Goal: Task Accomplishment & Management: Complete application form

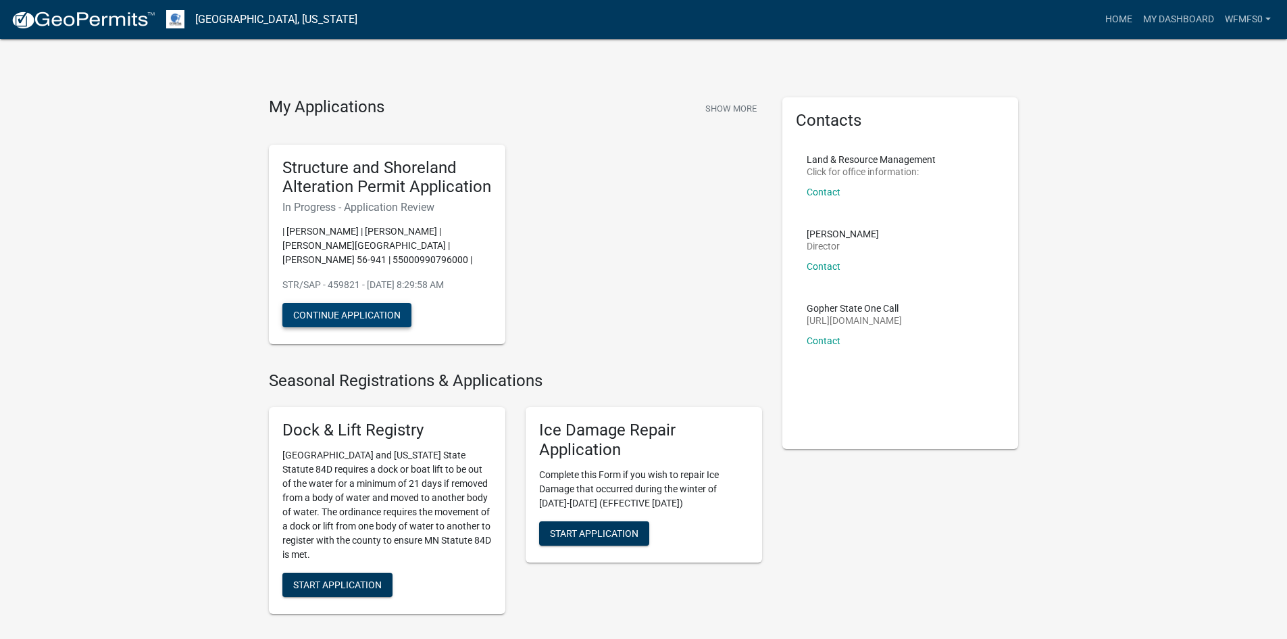
click at [335, 311] on button "Continue Application" at bounding box center [346, 315] width 129 height 24
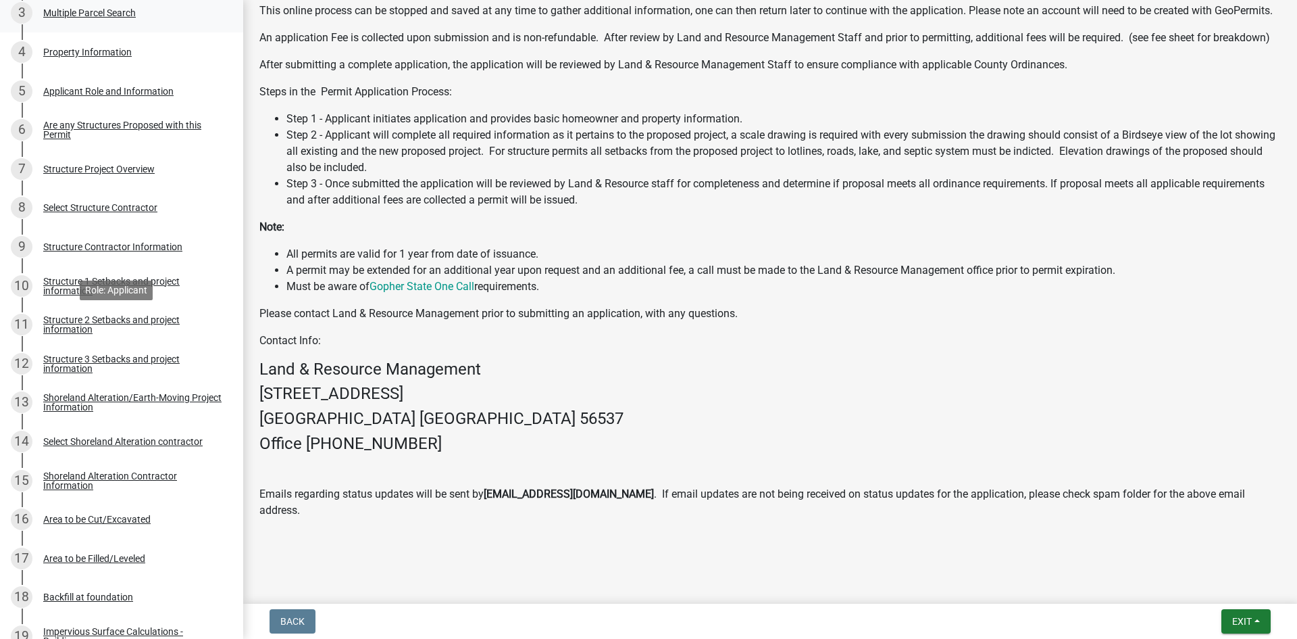
scroll to position [405, 0]
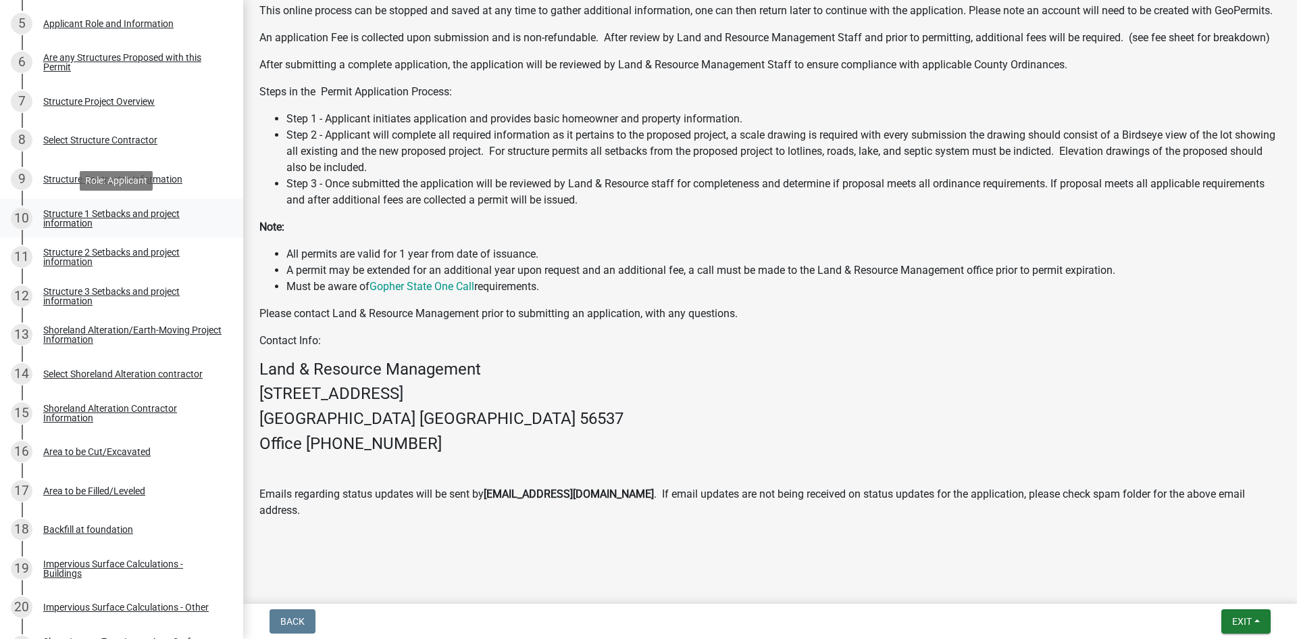
click at [112, 212] on div "Structure 1 Setbacks and project information" at bounding box center [132, 218] width 178 height 19
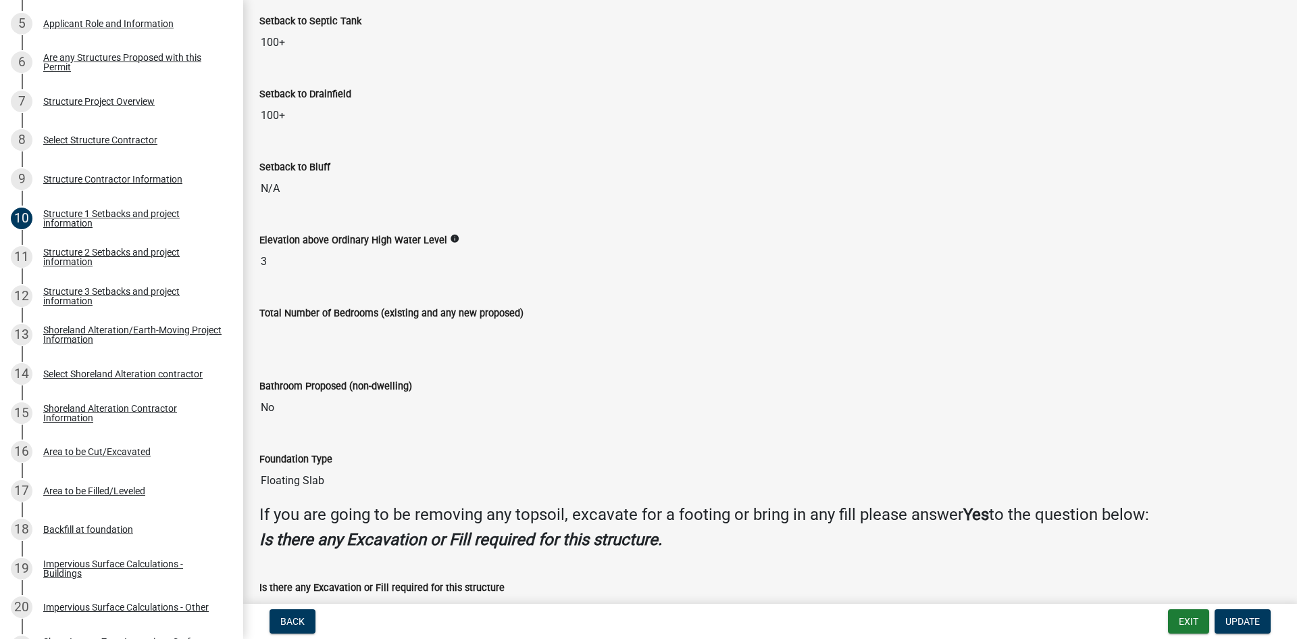
scroll to position [1149, 0]
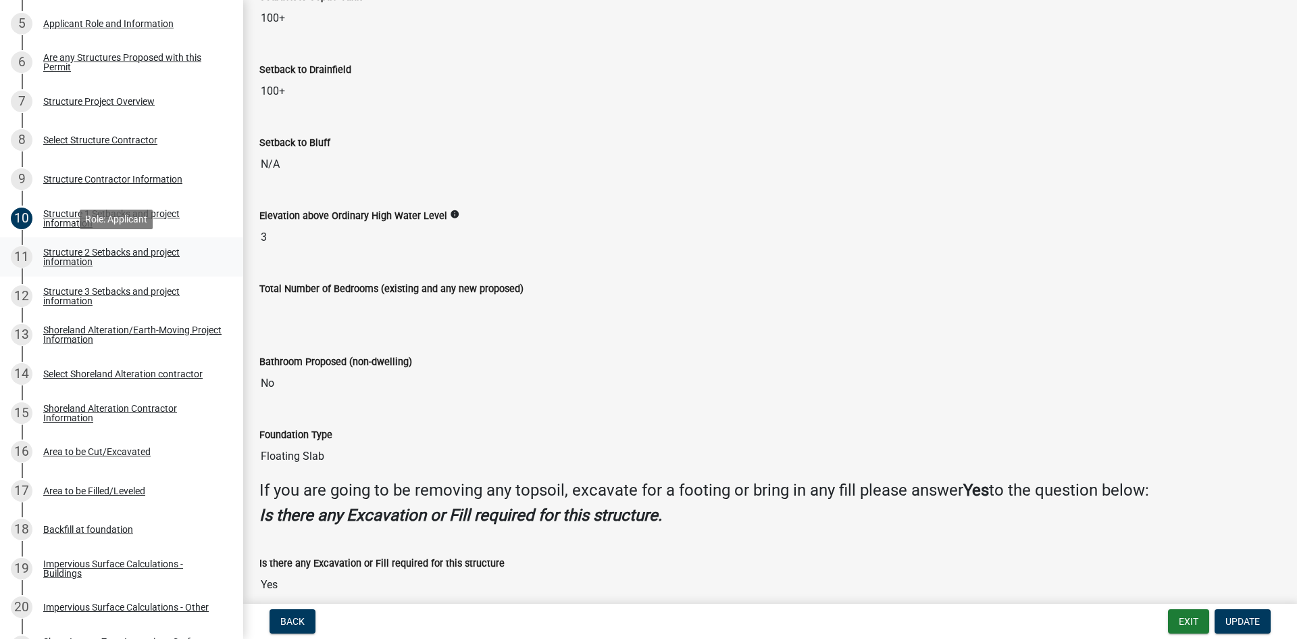
click at [114, 253] on div "Structure 2 Setbacks and project information" at bounding box center [132, 256] width 178 height 19
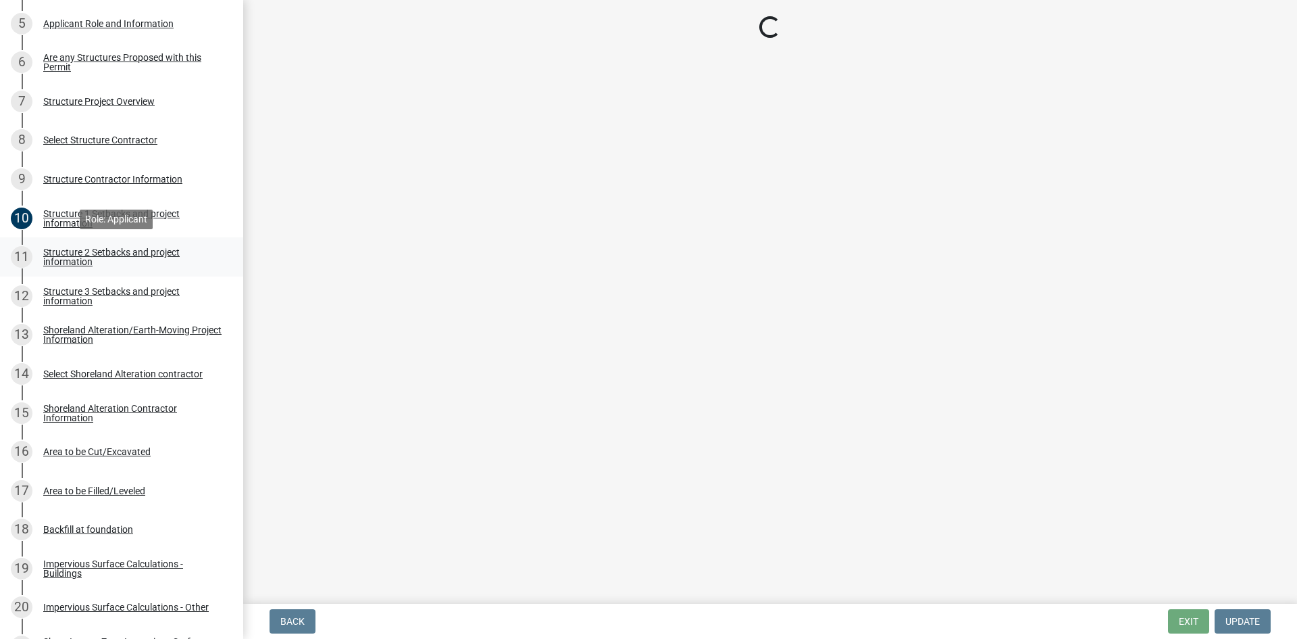
scroll to position [0, 0]
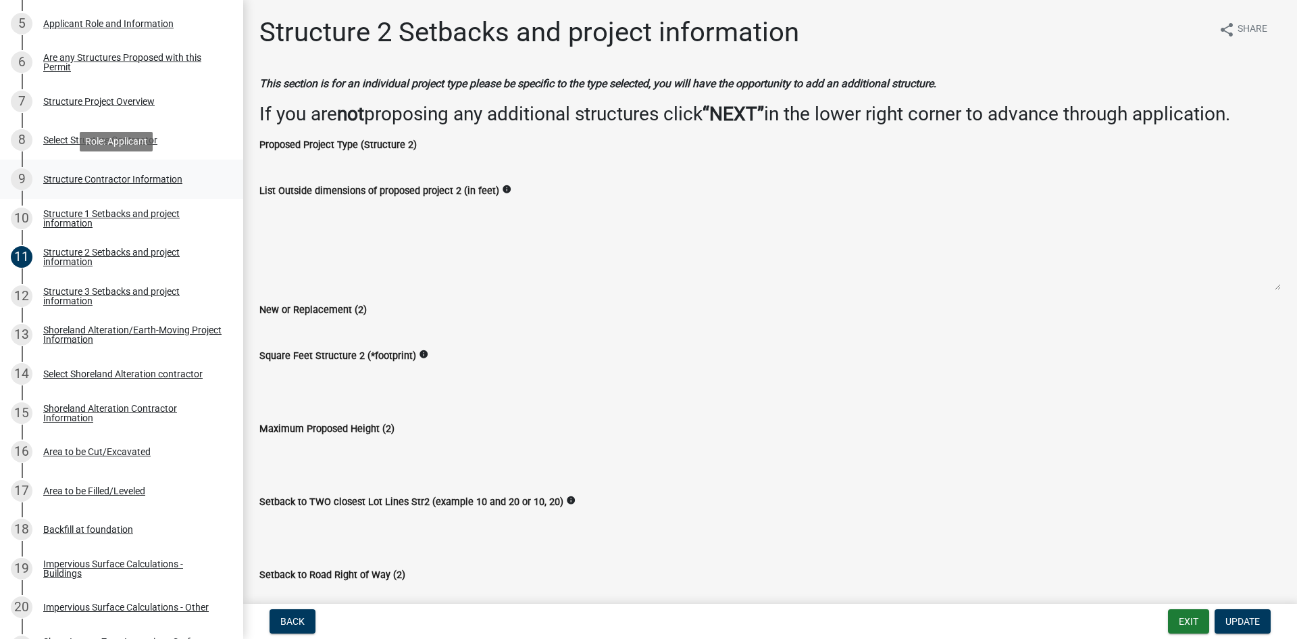
click at [103, 178] on div "Structure Contractor Information" at bounding box center [112, 178] width 139 height 9
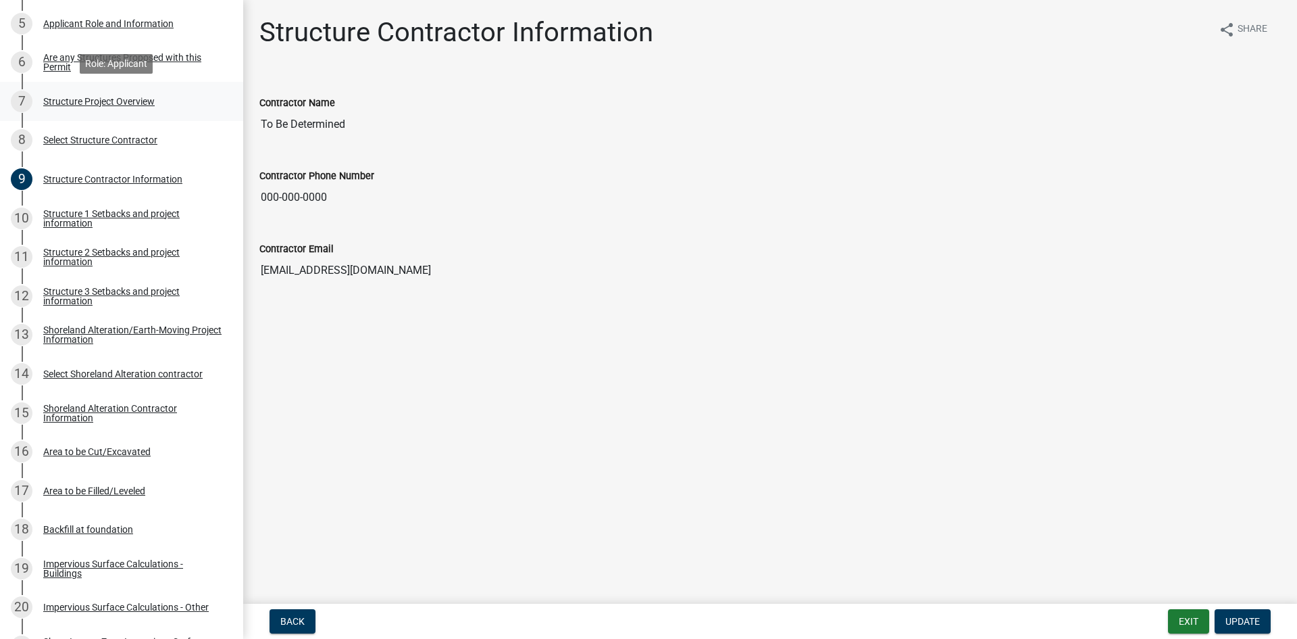
click at [107, 105] on div "Structure Project Overview" at bounding box center [98, 101] width 111 height 9
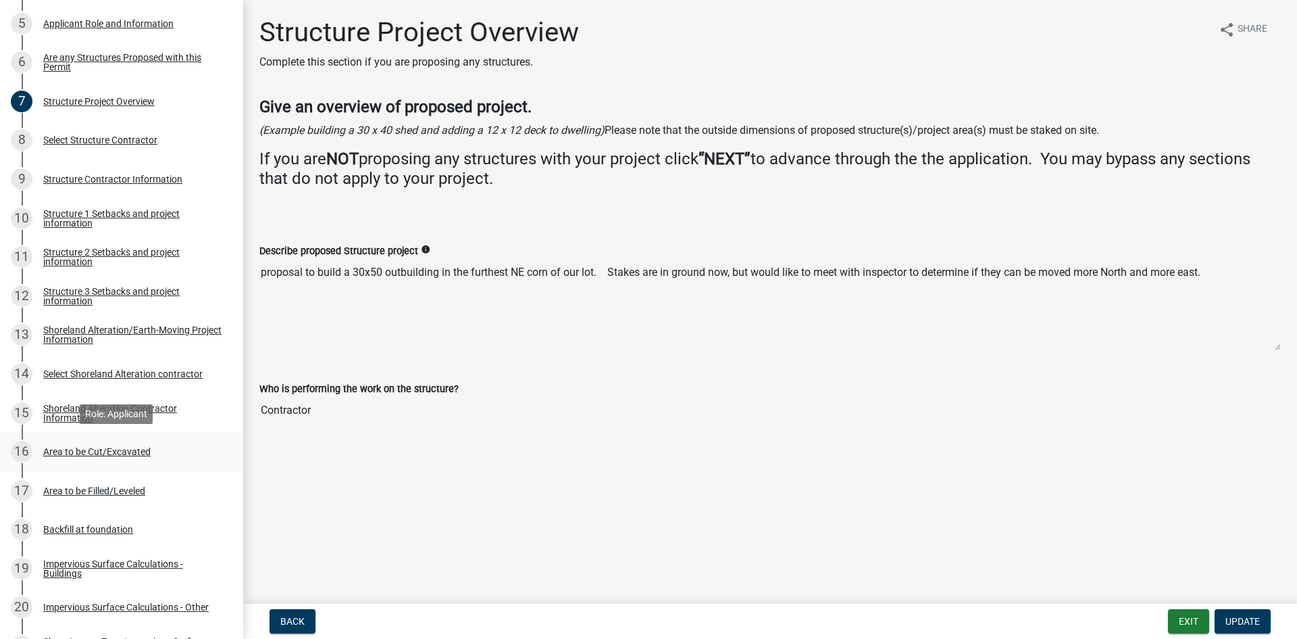
click at [77, 443] on div "16 Area to be Cut/Excavated" at bounding box center [116, 452] width 211 height 22
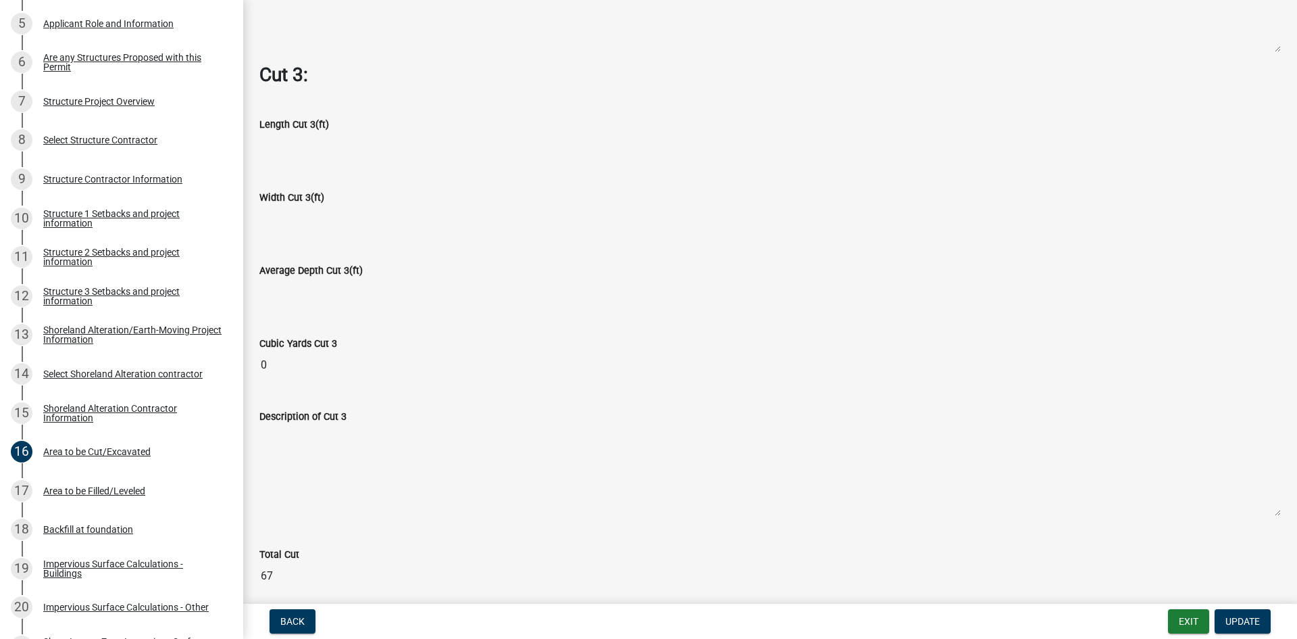
scroll to position [1778, 0]
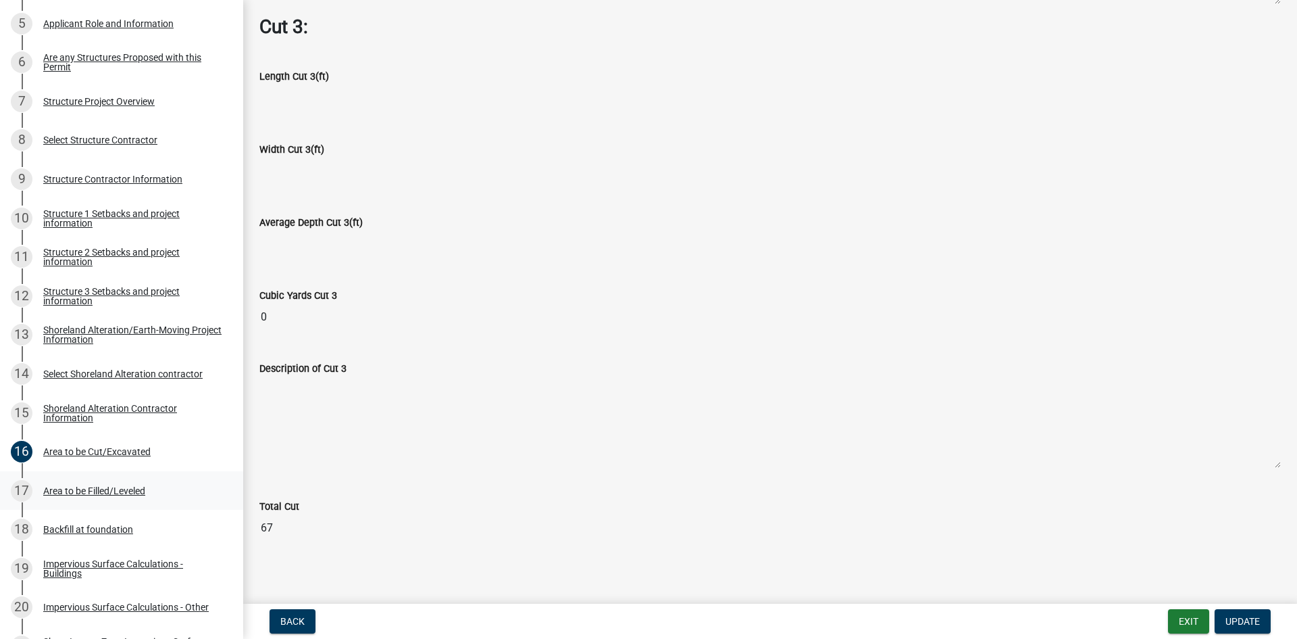
click at [80, 488] on div "Area to be Filled/Leveled" at bounding box center [94, 490] width 102 height 9
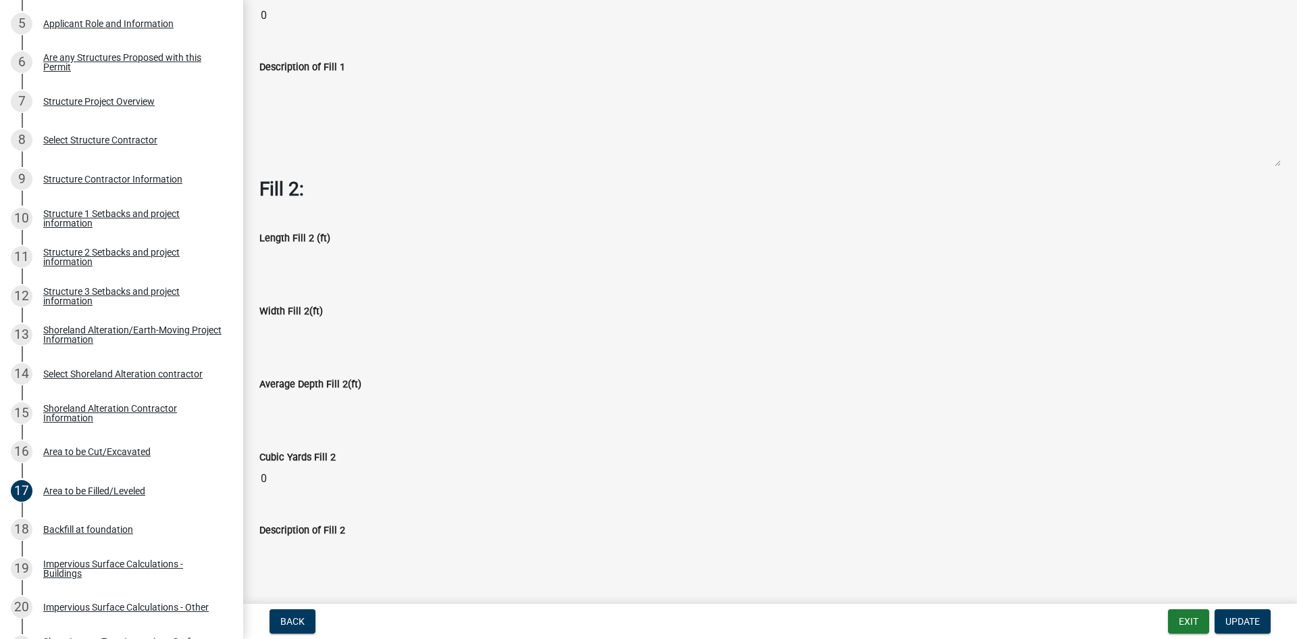
scroll to position [405, 0]
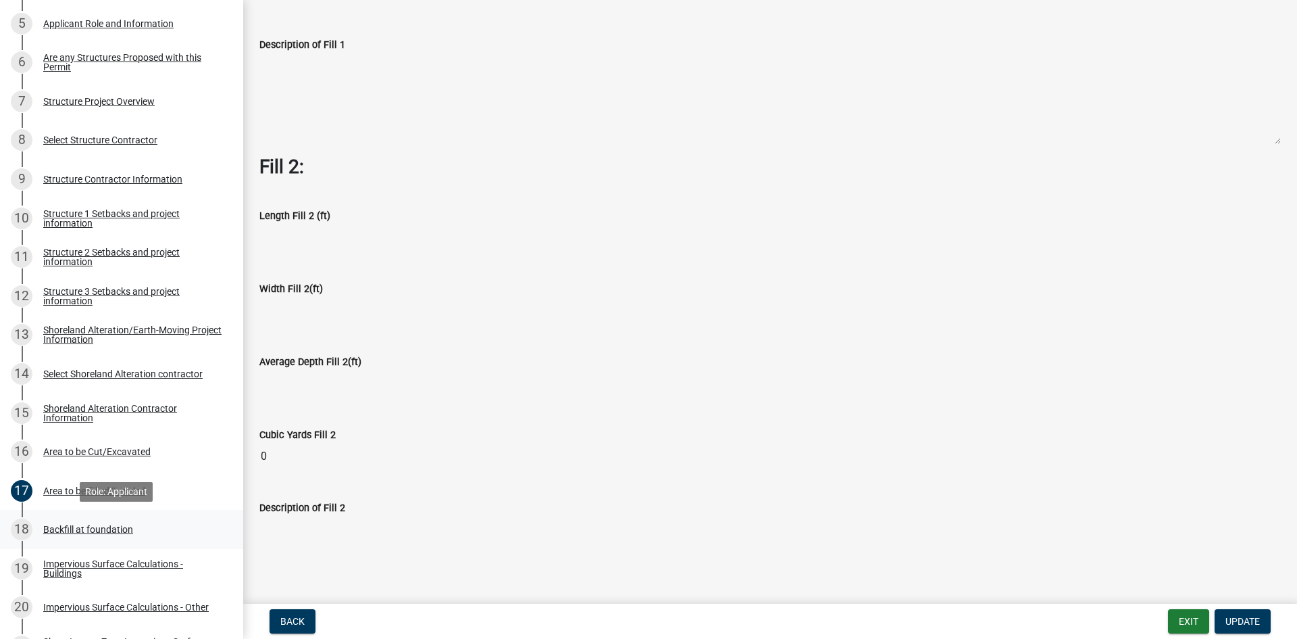
click at [105, 525] on div "Backfill at foundation" at bounding box center [88, 528] width 90 height 9
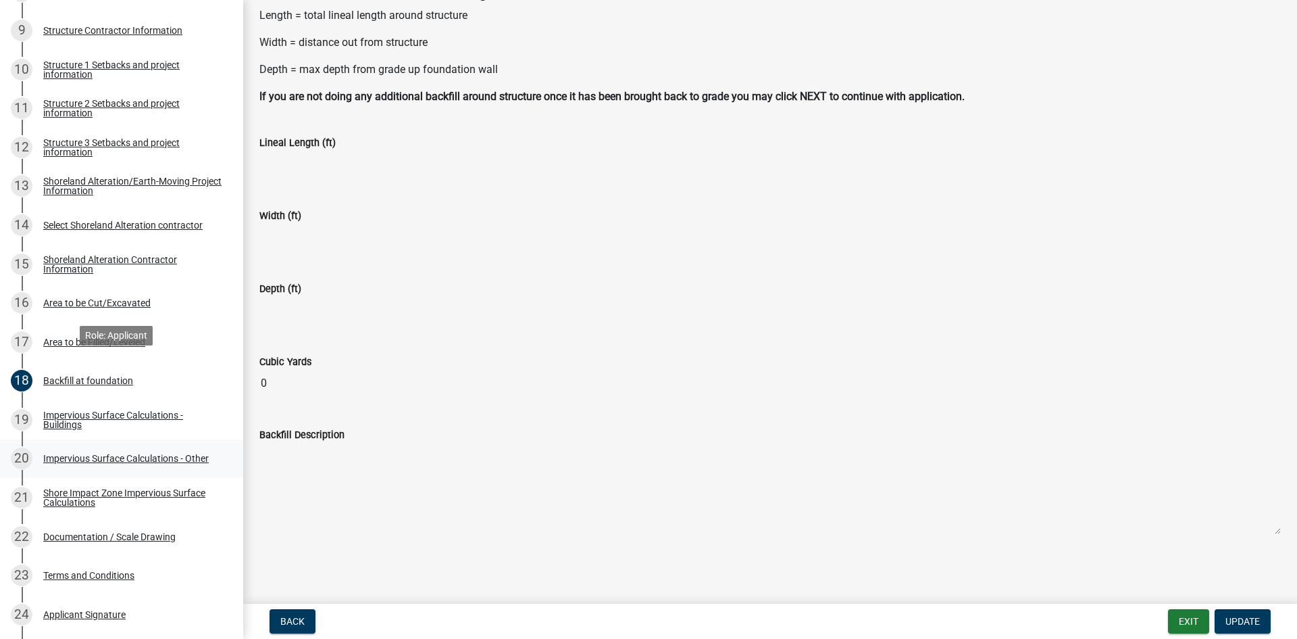
scroll to position [608, 0]
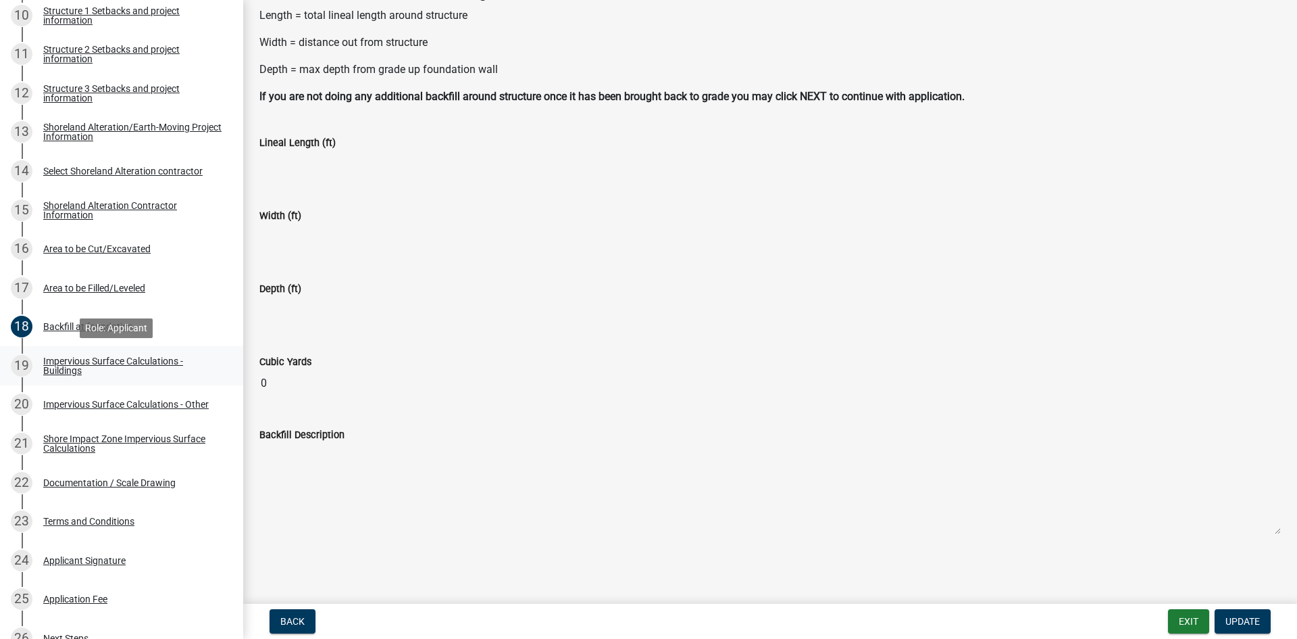
click at [79, 367] on div "Impervious Surface Calculations - Buildings" at bounding box center [132, 365] width 178 height 19
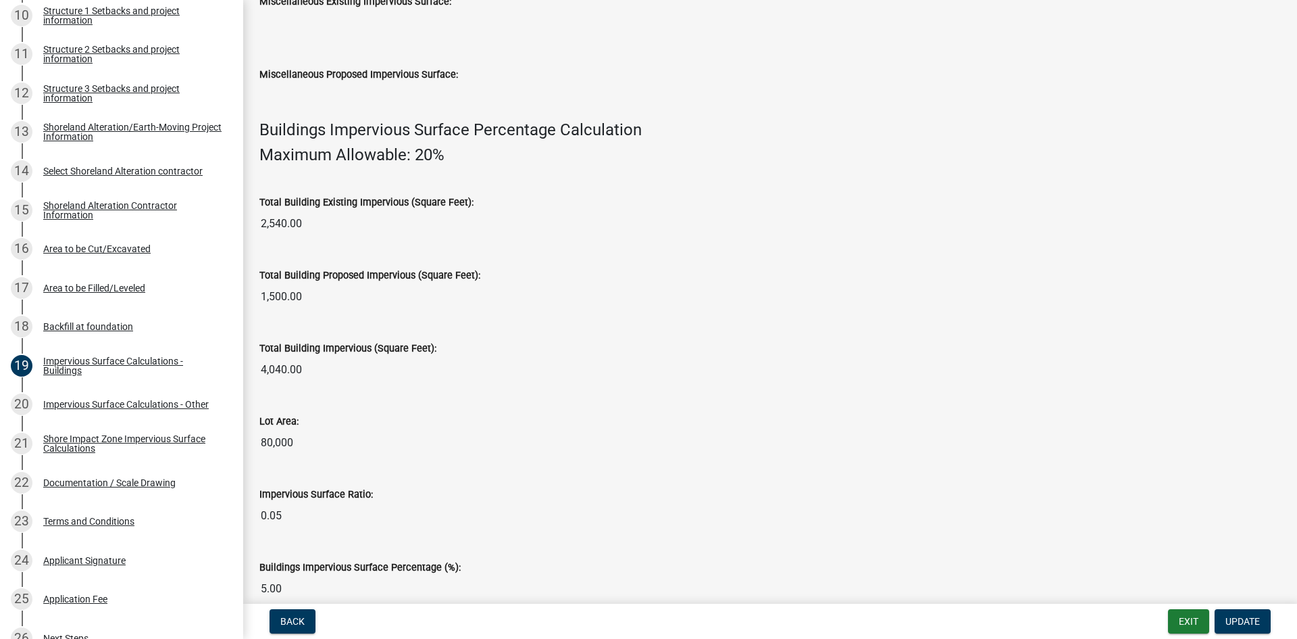
scroll to position [864, 0]
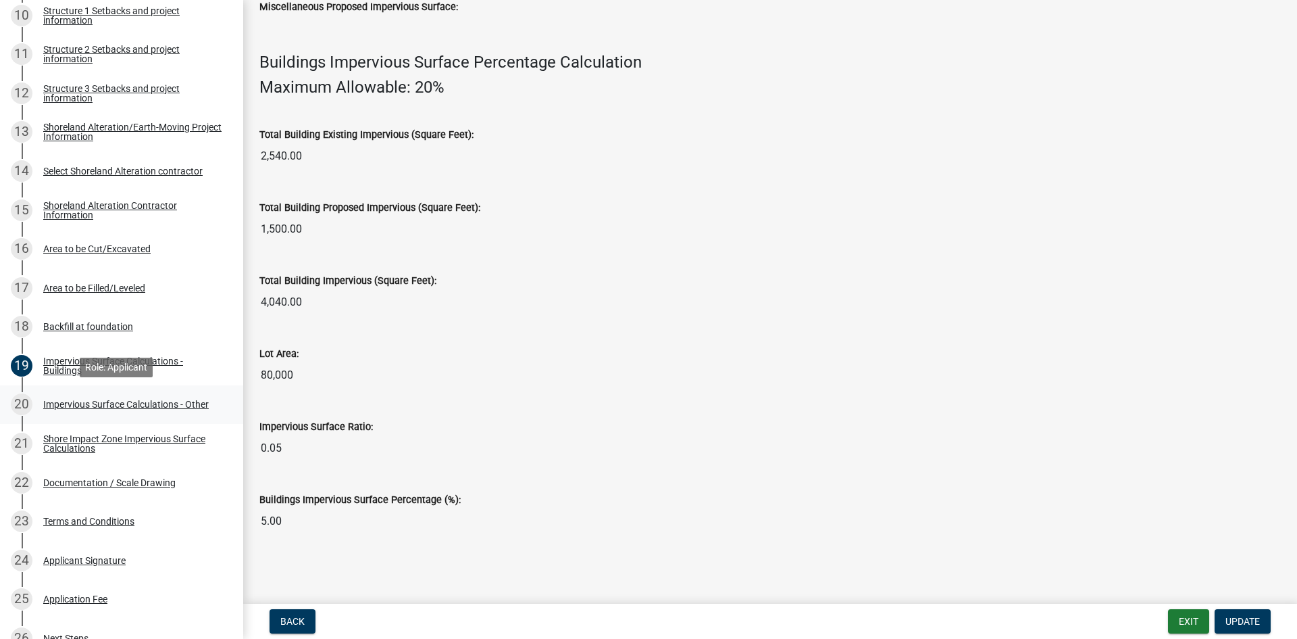
click at [126, 407] on div "Impervious Surface Calculations - Other" at bounding box center [126, 403] width 166 height 9
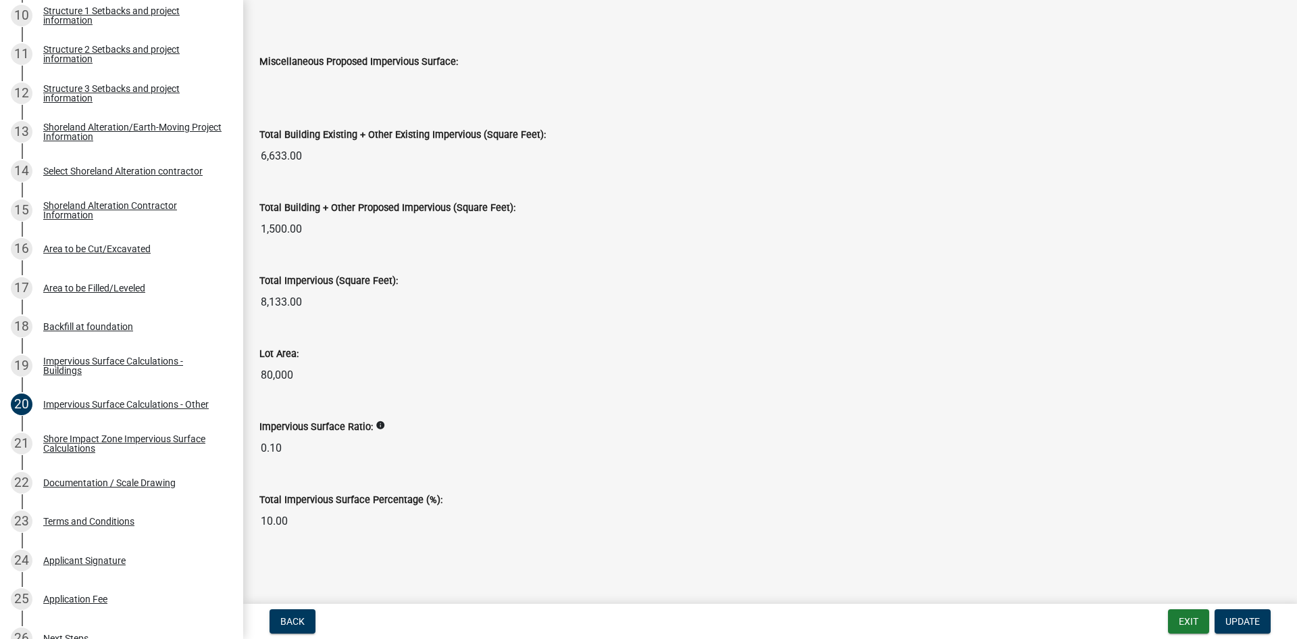
scroll to position [1393, 0]
click at [93, 353] on link "19 Impervious Surface Calculations - Buildings" at bounding box center [121, 365] width 243 height 39
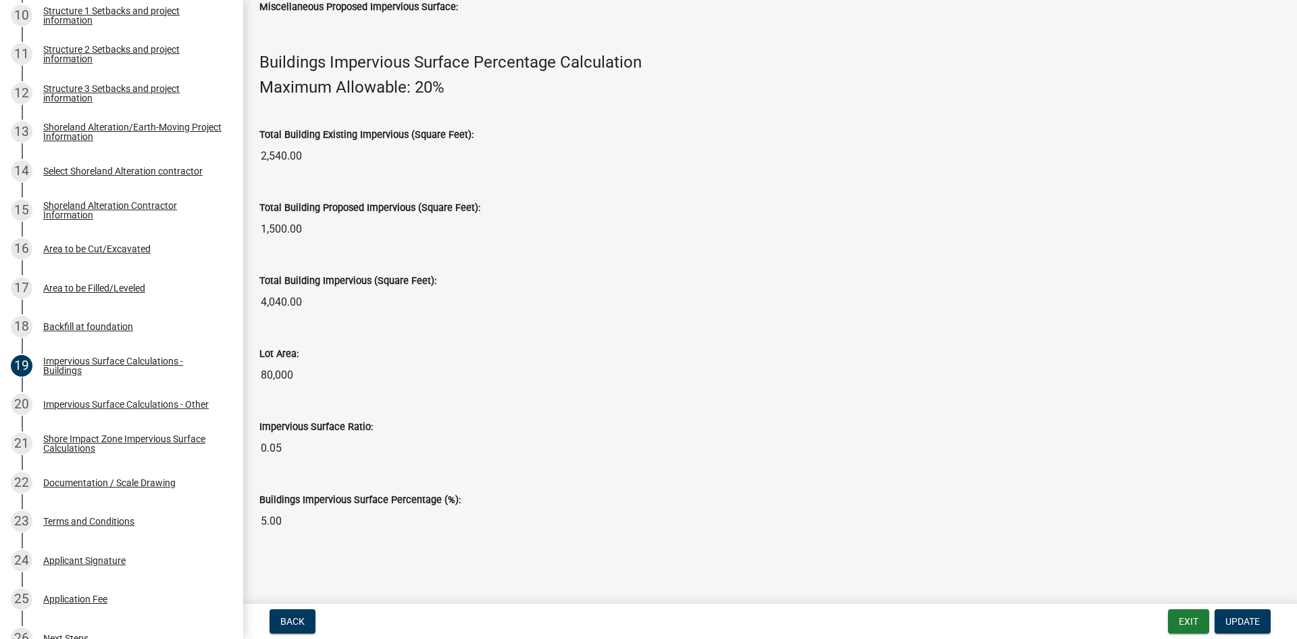
scroll to position [864, 0]
click at [121, 437] on div "Shore Impact Zone Impervious Surface Calculations" at bounding box center [132, 443] width 178 height 19
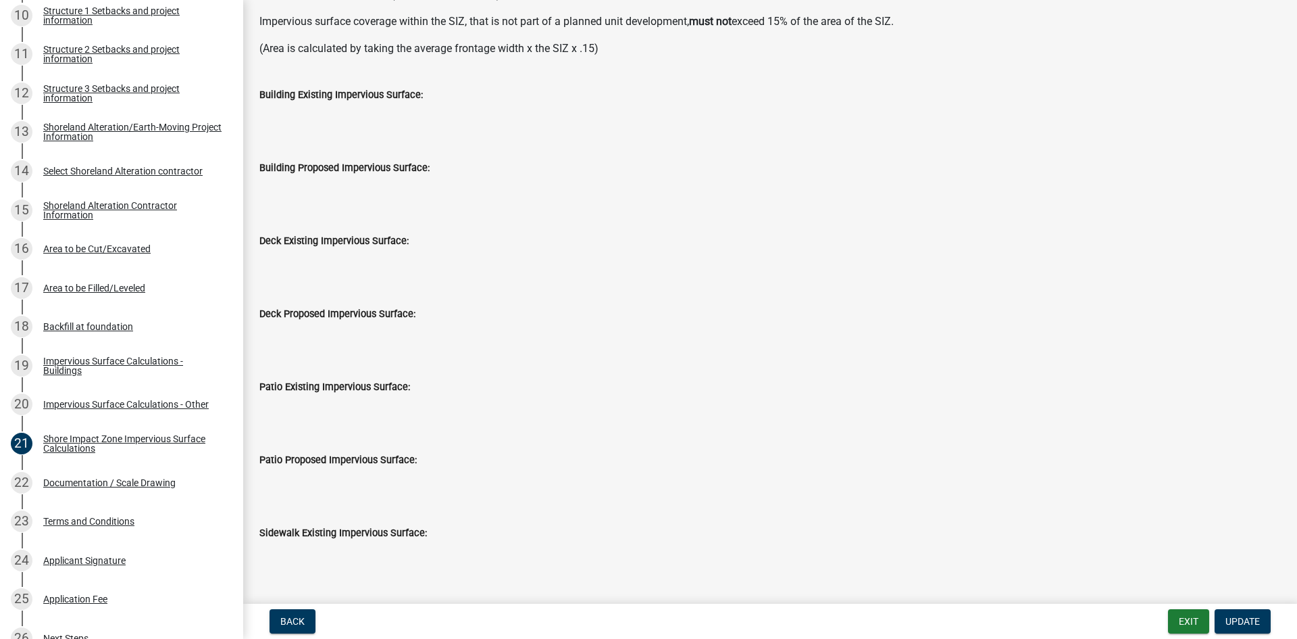
scroll to position [270, 0]
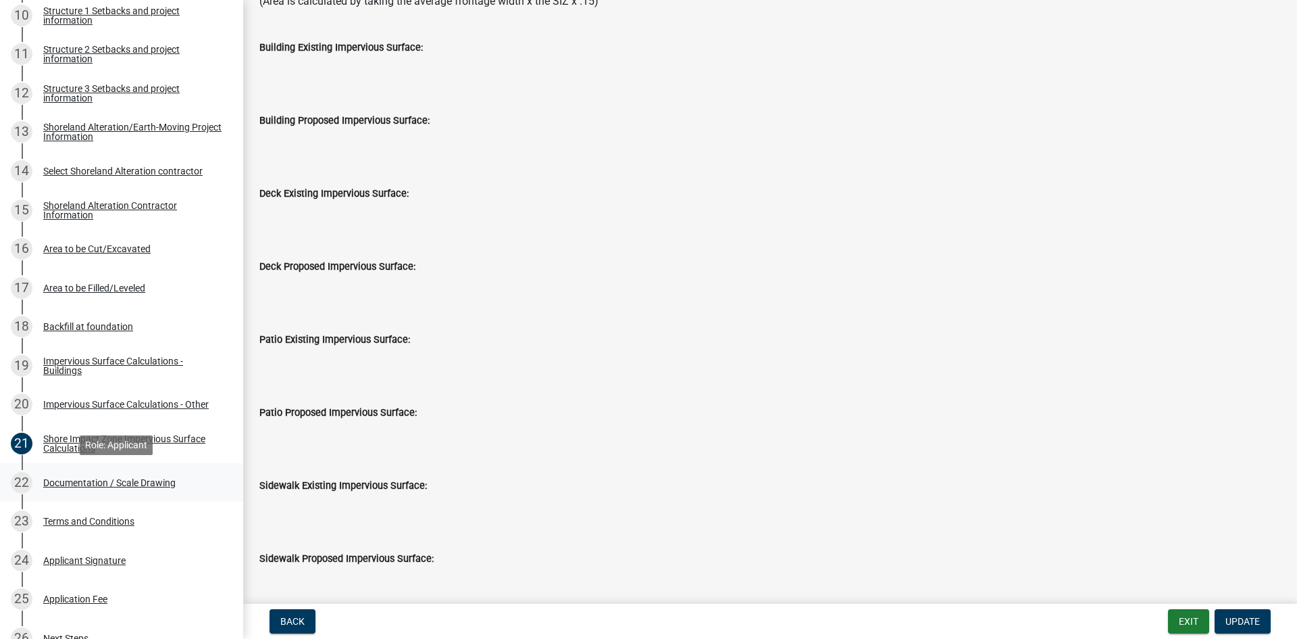
click at [68, 484] on div "Documentation / Scale Drawing" at bounding box center [109, 482] width 132 height 9
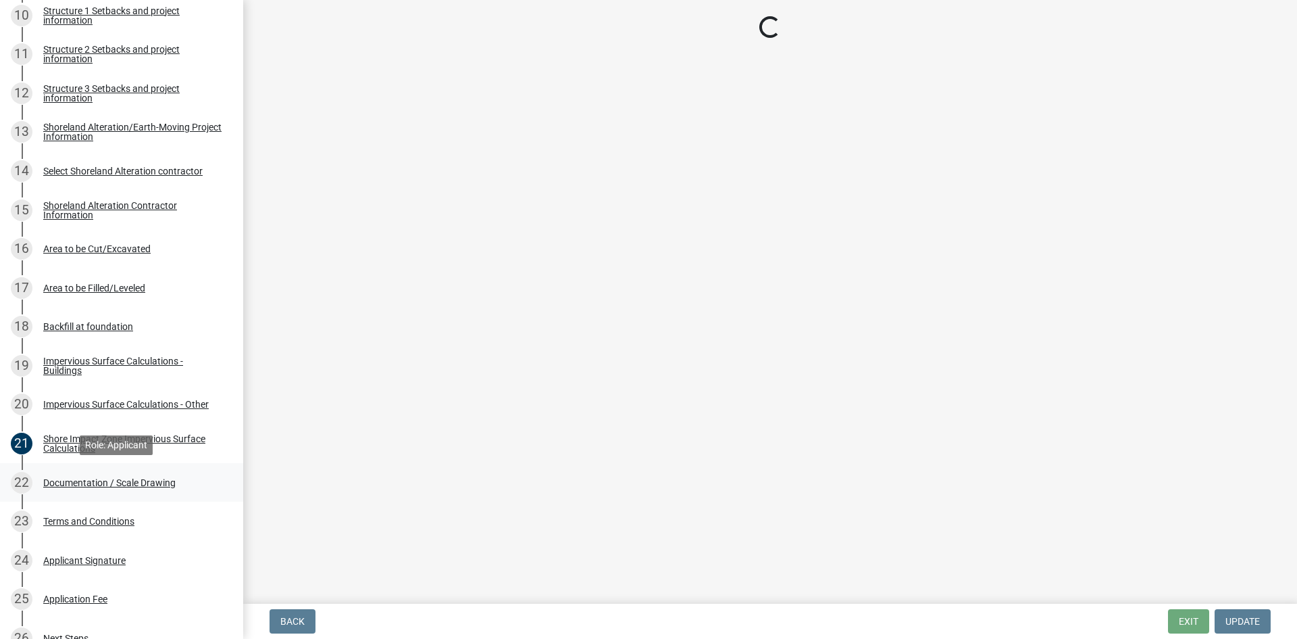
scroll to position [0, 0]
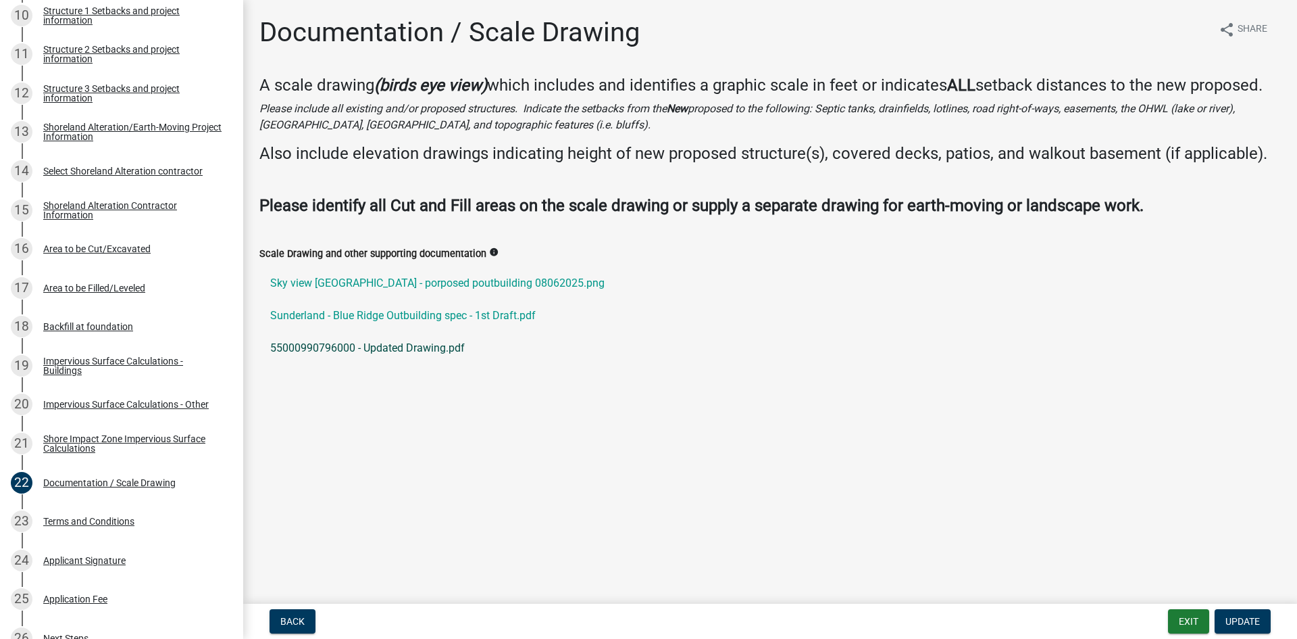
click at [378, 345] on link "55000990796000 - Updated Drawing.pdf" at bounding box center [770, 348] width 1022 height 32
click at [365, 313] on link "Sunderland - Blue Ridge Outbuilding spec - 1st Draft.pdf" at bounding box center [770, 315] width 1022 height 32
click at [322, 280] on link "Sky view [GEOGRAPHIC_DATA] - porposed poutbuilding 08062025.png" at bounding box center [770, 283] width 1022 height 32
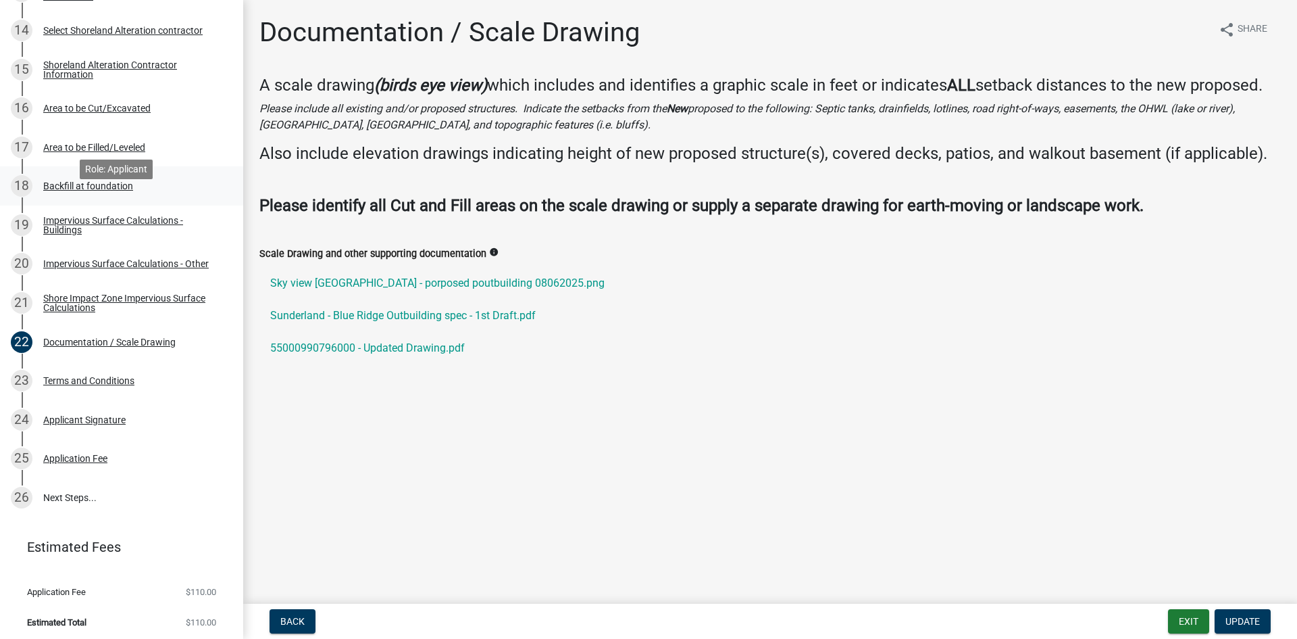
scroll to position [753, 0]
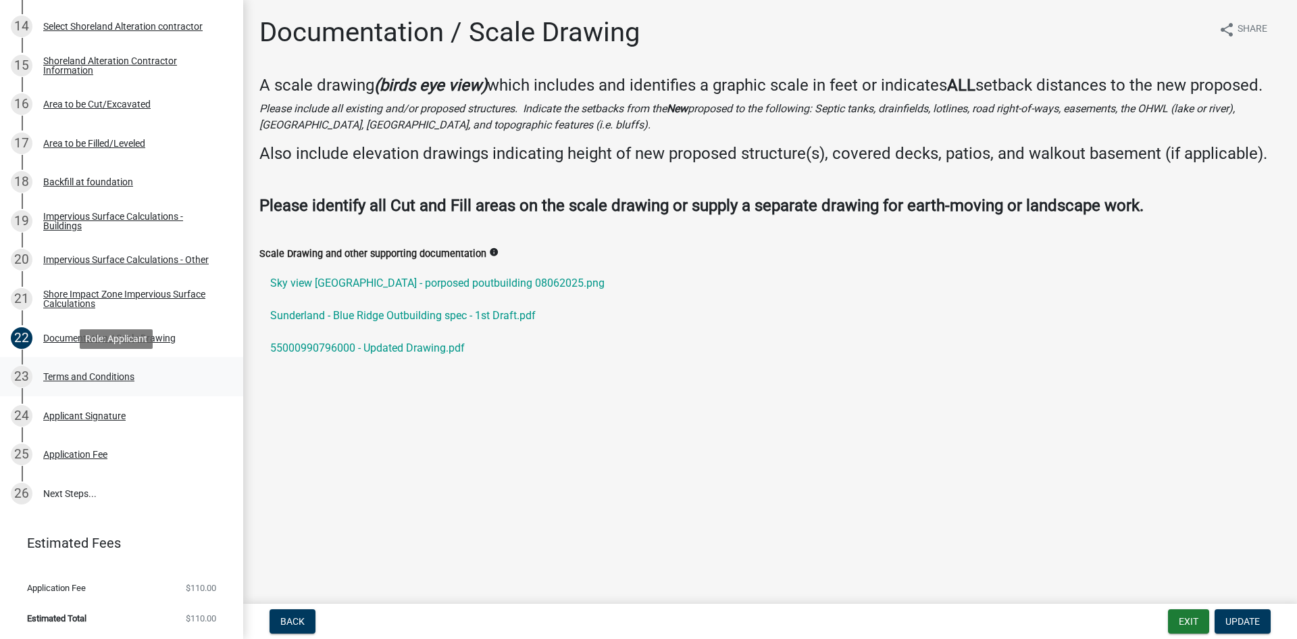
click at [64, 374] on div "Terms and Conditions" at bounding box center [88, 376] width 91 height 9
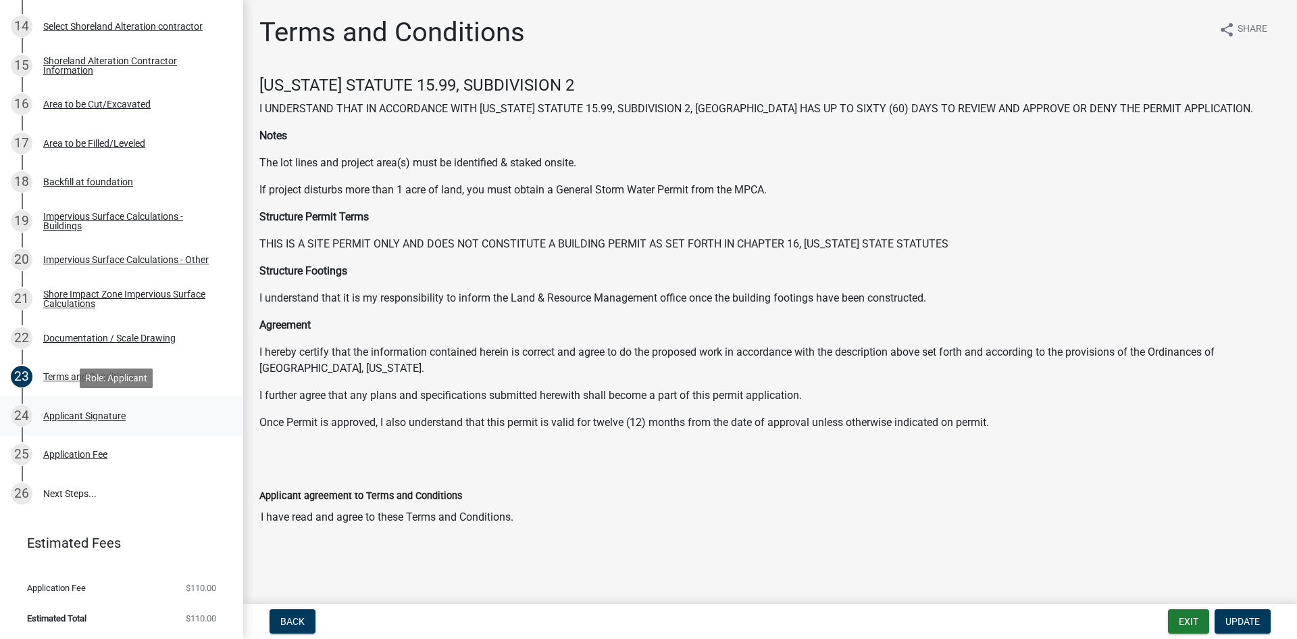
click at [92, 414] on div "Applicant Signature" at bounding box center [84, 415] width 82 height 9
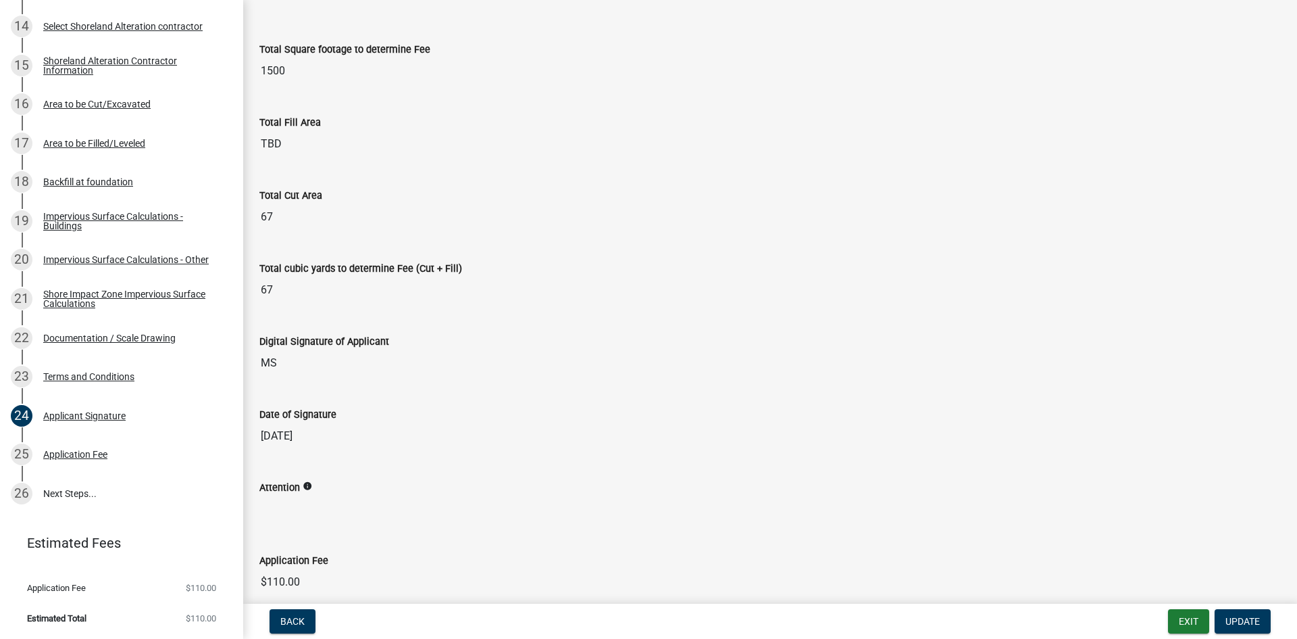
scroll to position [51, 0]
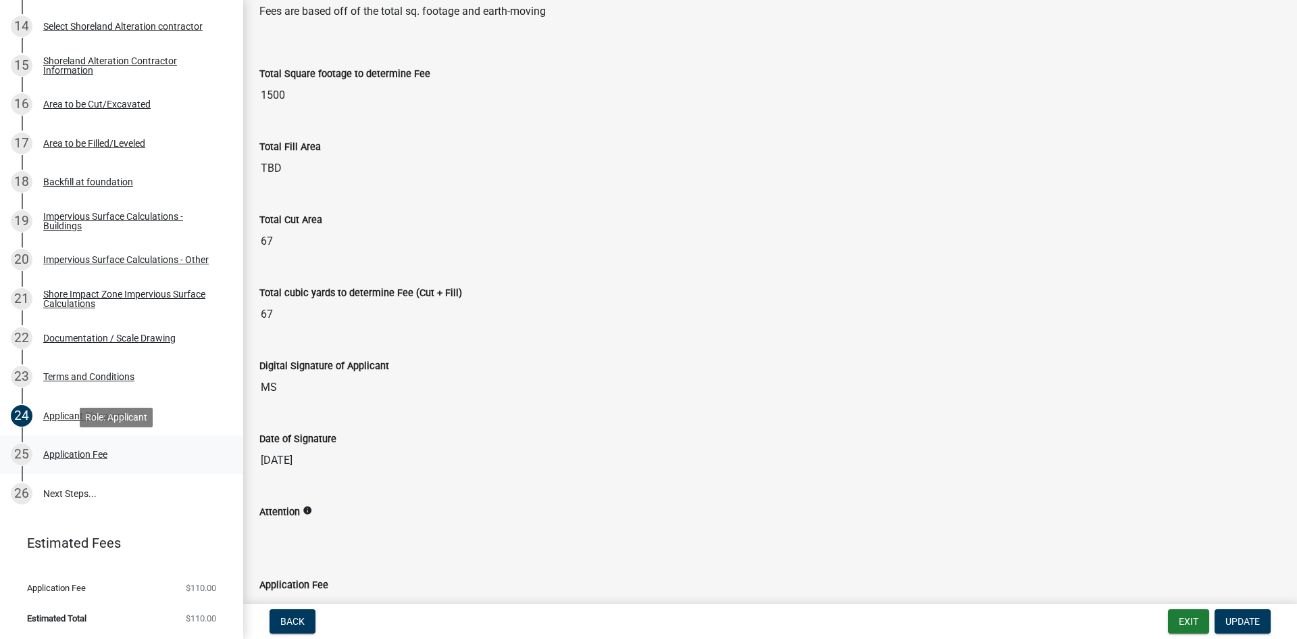
click at [66, 453] on div "Application Fee" at bounding box center [75, 453] width 64 height 9
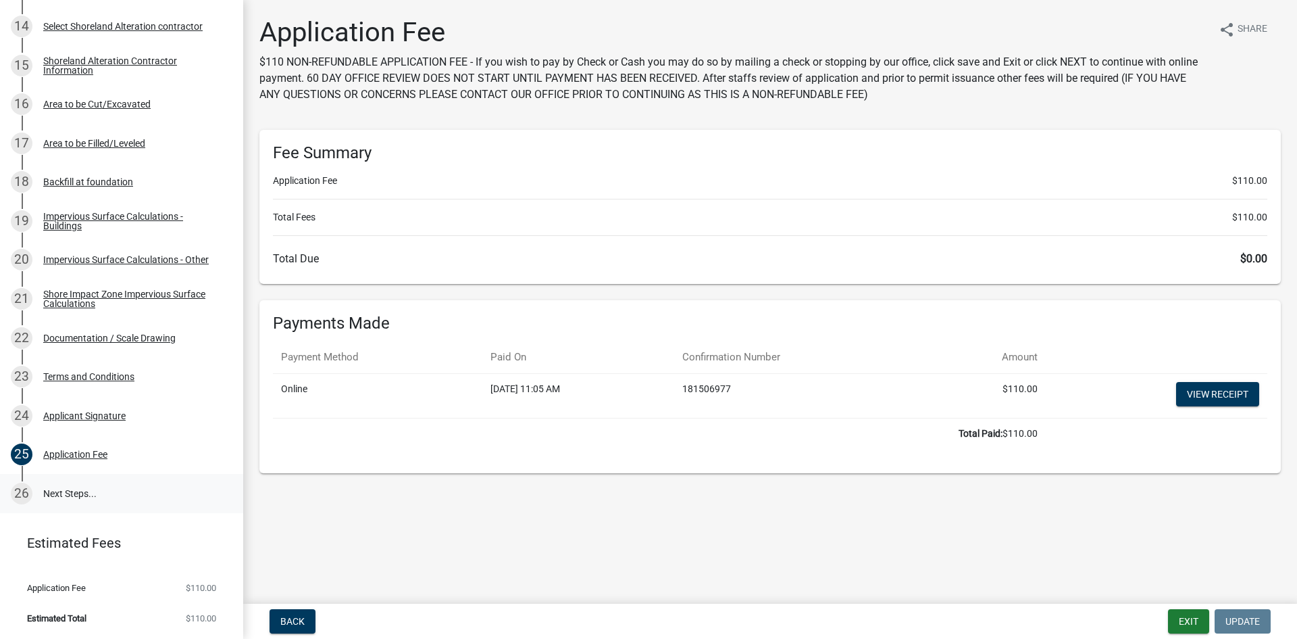
click at [63, 493] on link "26 Next Steps..." at bounding box center [121, 493] width 243 height 39
click at [55, 489] on link "26 Next Steps..." at bounding box center [121, 493] width 243 height 39
click at [48, 491] on link "26 Next Steps..." at bounding box center [121, 493] width 243 height 39
